Goal: Task Accomplishment & Management: Manage account settings

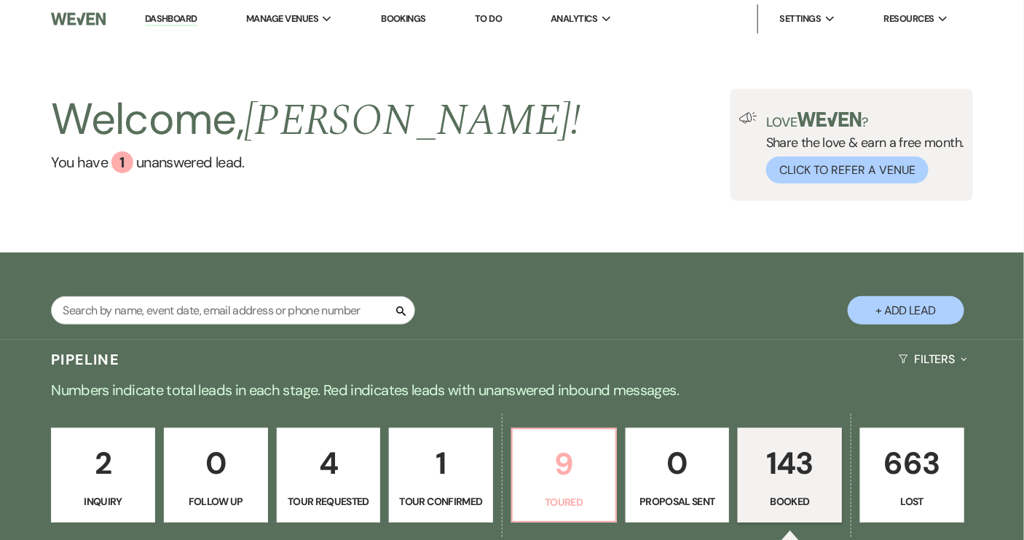
click at [553, 508] on p "Toured" at bounding box center [563, 502] width 85 height 16
select select "5"
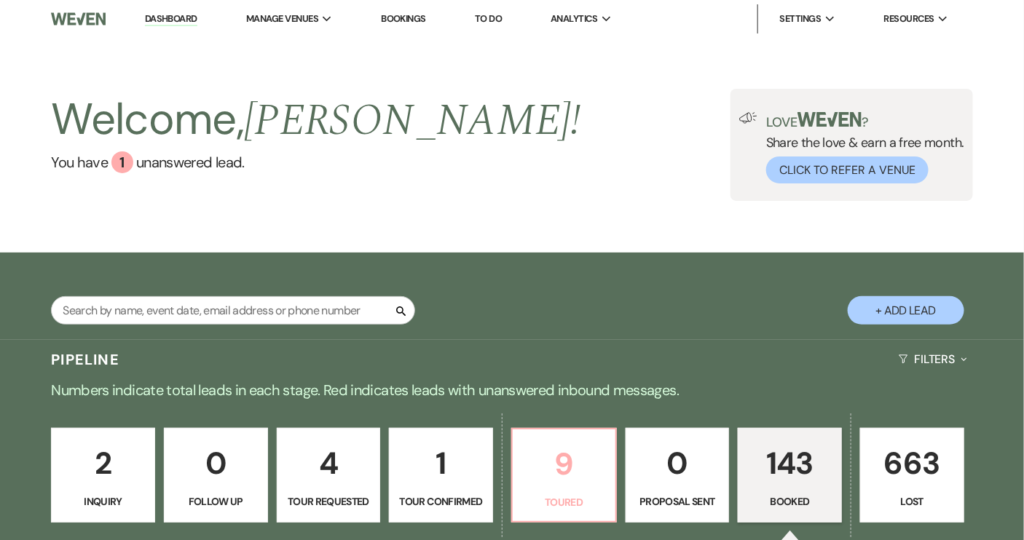
select select "5"
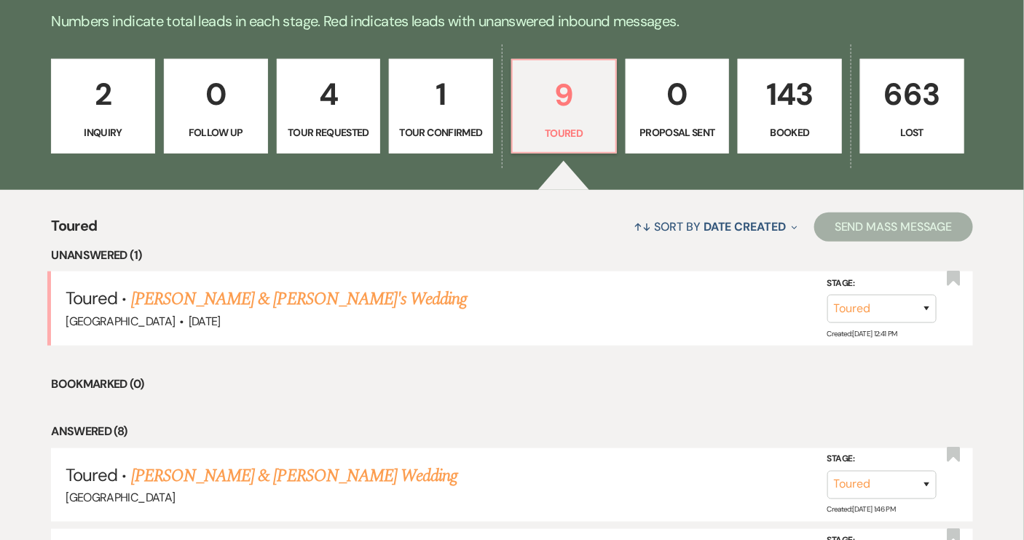
scroll to position [463, 0]
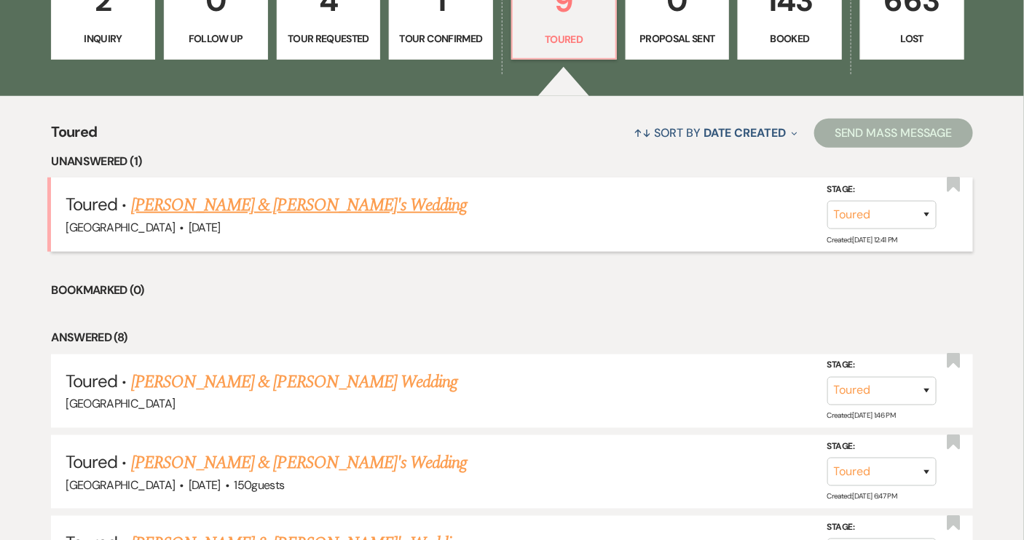
click at [315, 211] on link "[PERSON_NAME] & [PERSON_NAME]'s Wedding" at bounding box center [299, 205] width 336 height 26
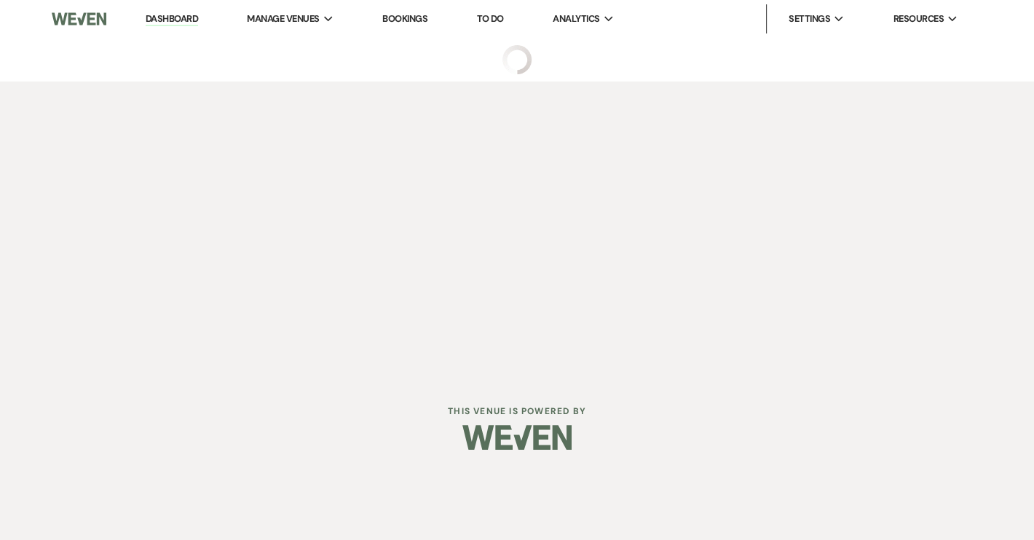
select select "5"
select select "2"
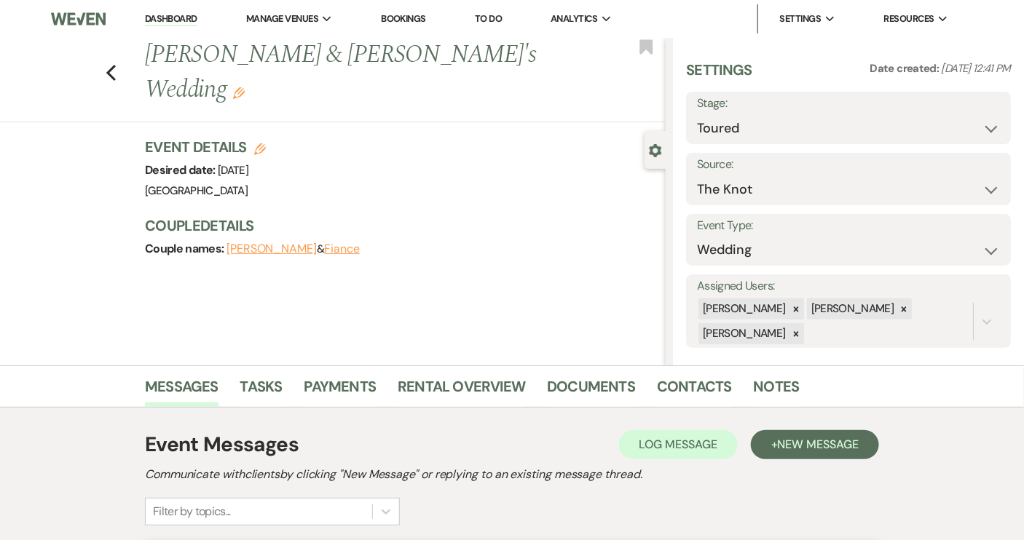
click at [177, 18] on link "Dashboard" at bounding box center [171, 19] width 52 height 14
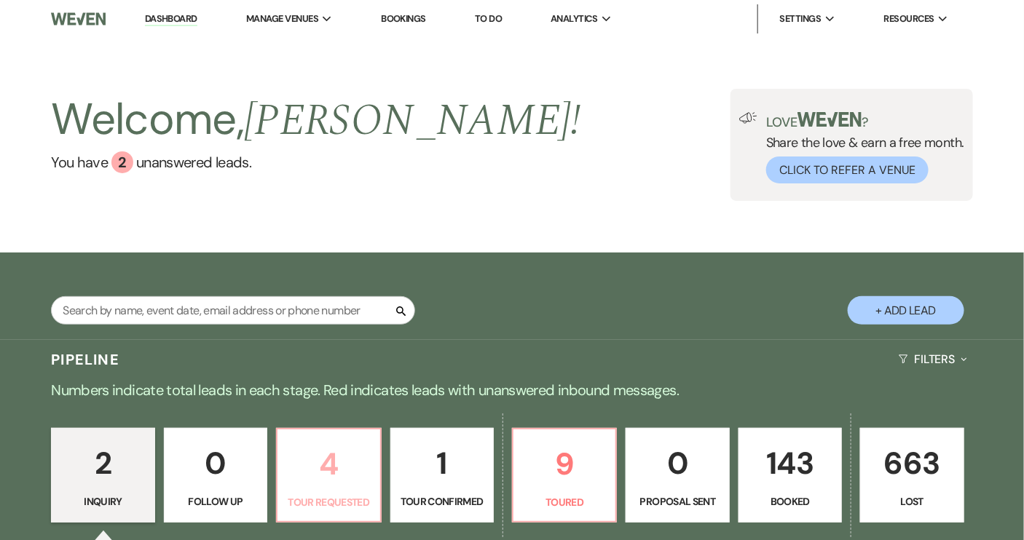
click at [368, 495] on p "Tour Requested" at bounding box center [328, 502] width 84 height 16
select select "2"
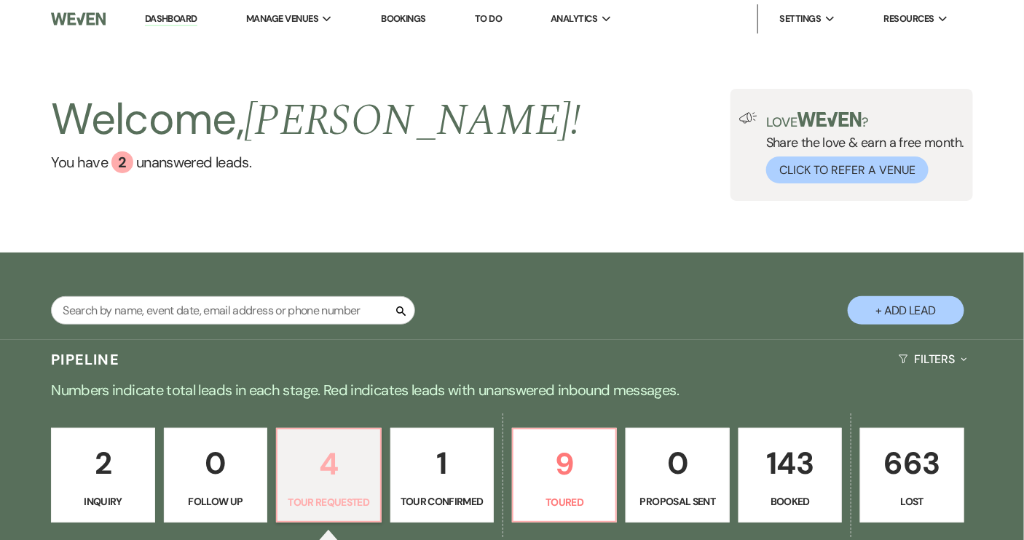
select select "2"
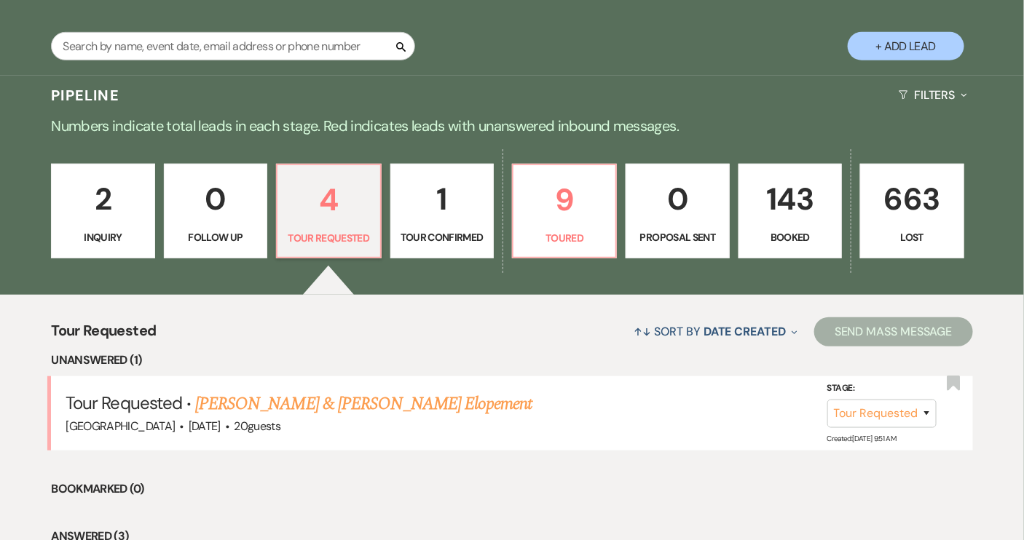
scroll to position [397, 0]
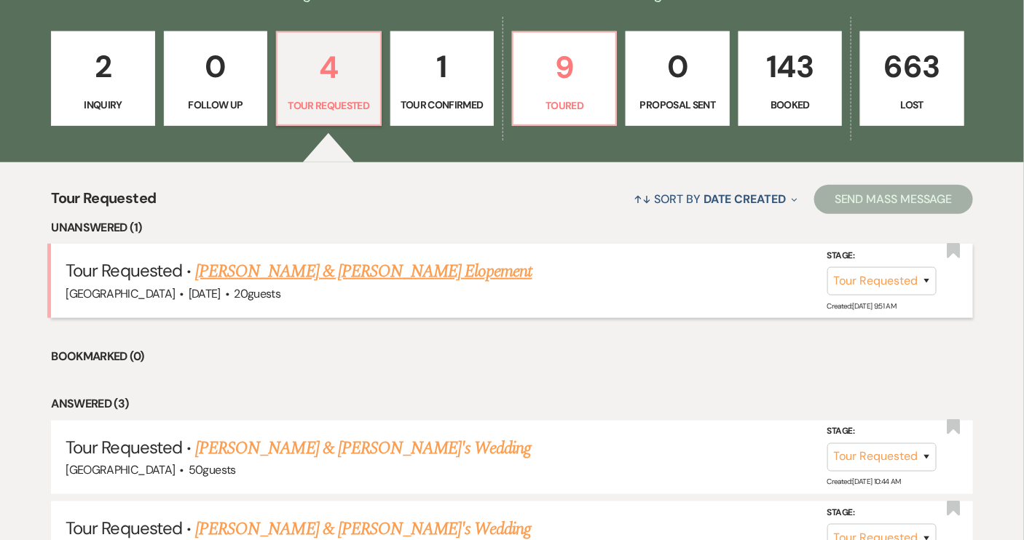
click at [430, 276] on link "[PERSON_NAME] & [PERSON_NAME] Elopement" at bounding box center [363, 272] width 337 height 26
select select "2"
select select "5"
select select "22"
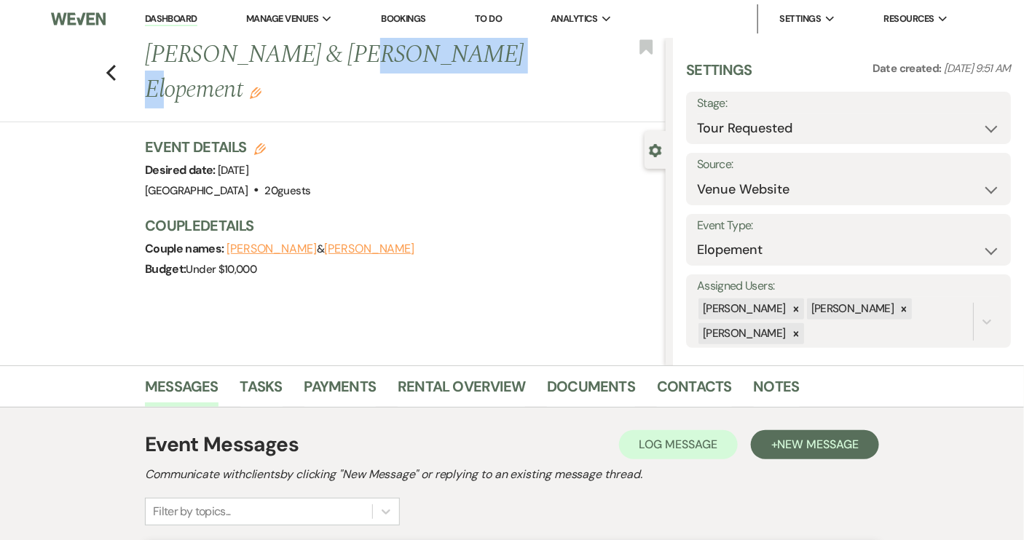
drag, startPoint x: 335, startPoint y: 55, endPoint x: 462, endPoint y: 63, distance: 127.7
click at [462, 63] on h1 "[PERSON_NAME] & [PERSON_NAME] Elopement Edit" at bounding box center [350, 72] width 411 height 69
copy h1 "[PERSON_NAME]"
click at [687, 389] on link "Contacts" at bounding box center [694, 391] width 75 height 32
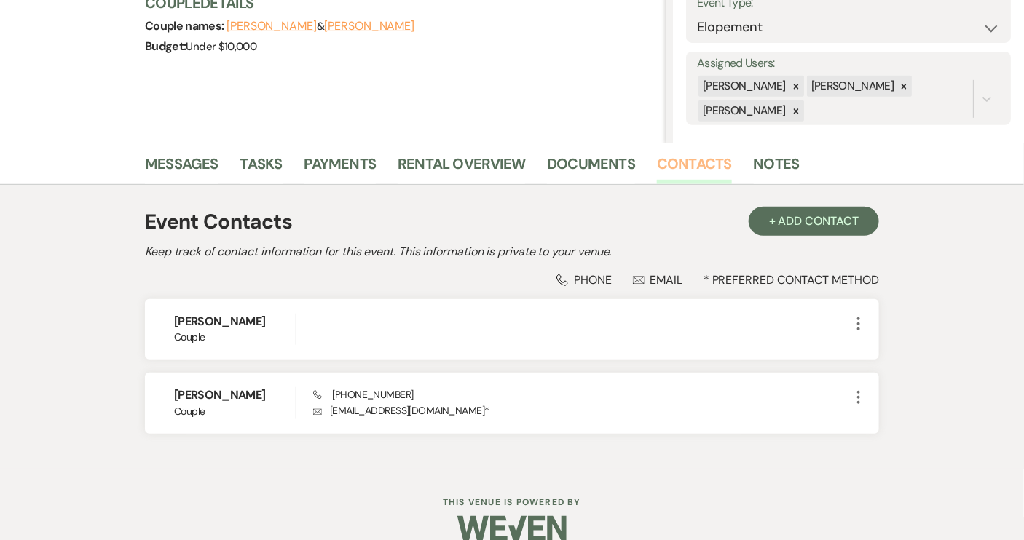
scroll to position [244, 0]
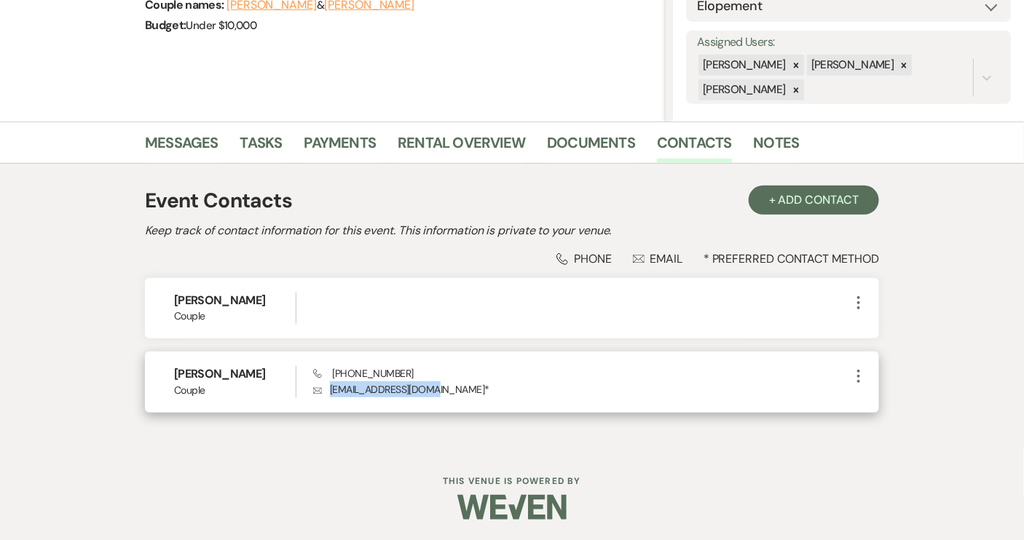
drag, startPoint x: 330, startPoint y: 388, endPoint x: 431, endPoint y: 392, distance: 101.3
click at [431, 392] on p "Envelope [EMAIL_ADDRESS][DOMAIN_NAME] *" at bounding box center [581, 390] width 537 height 16
copy p "[EMAIL_ADDRESS][DOMAIN_NAME]"
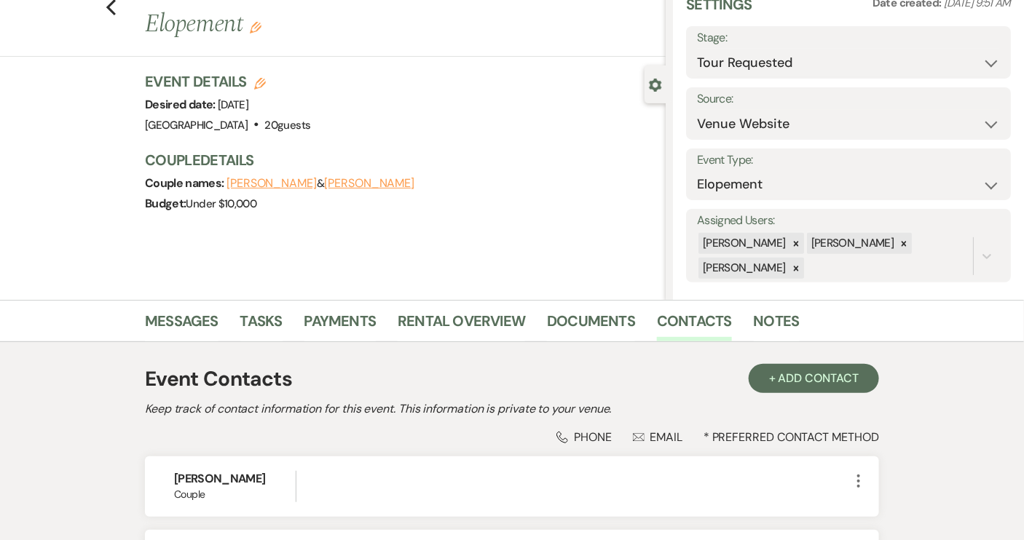
scroll to position [0, 0]
